Goal: Task Accomplishment & Management: Manage account settings

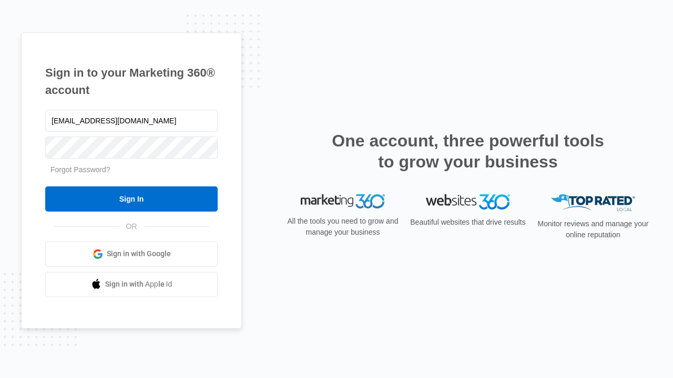
type input "dankie614@gmail.com"
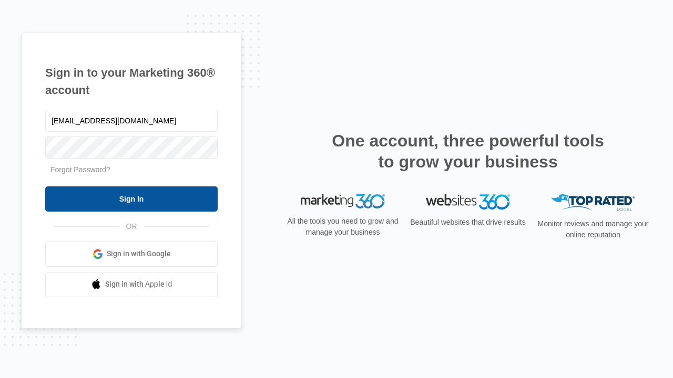
click at [131, 199] on input "Sign In" at bounding box center [131, 199] width 172 height 25
